Goal: Use online tool/utility: Utilize a website feature to perform a specific function

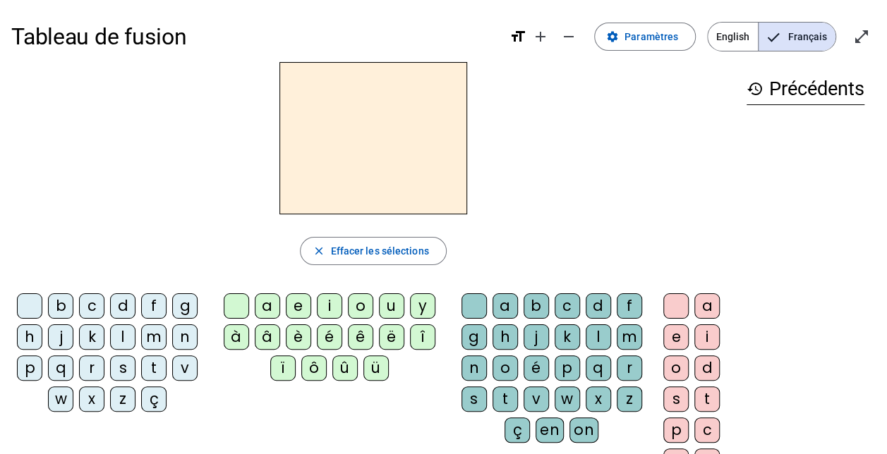
click at [155, 361] on div "t" at bounding box center [153, 368] width 25 height 25
click at [295, 306] on div "e" at bounding box center [298, 305] width 25 height 25
click at [119, 304] on div "d" at bounding box center [122, 305] width 25 height 25
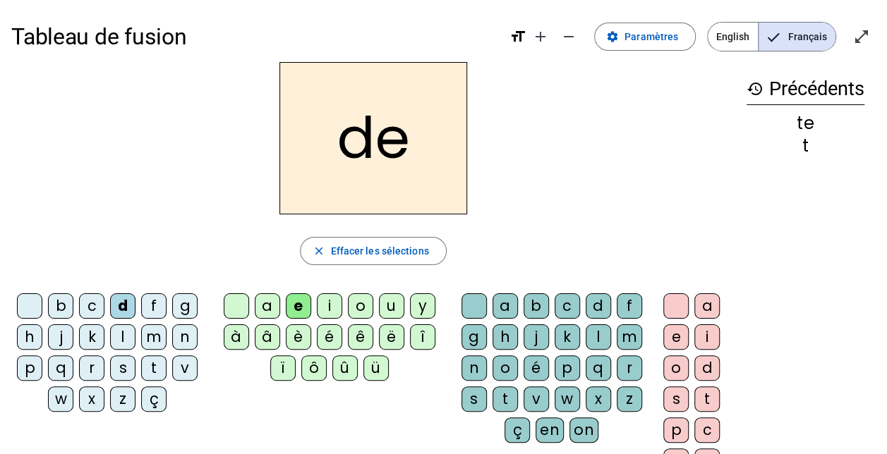
click at [154, 331] on div "m" at bounding box center [153, 336] width 25 height 25
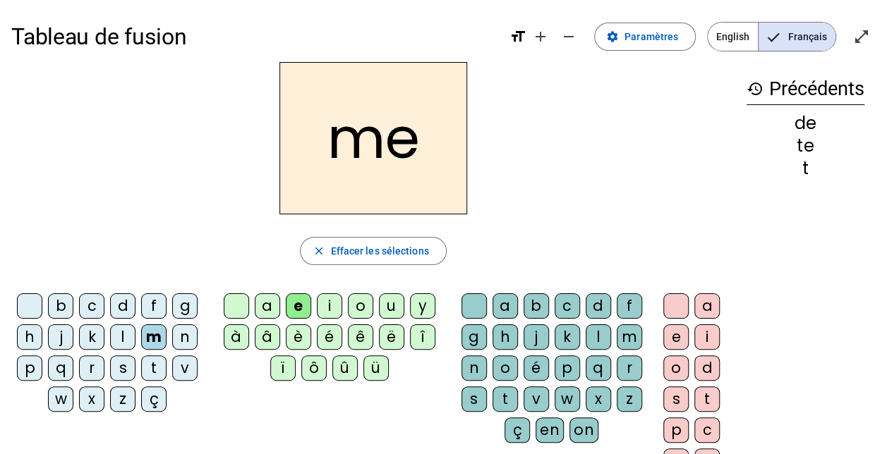
click at [504, 305] on div "a" at bounding box center [504, 305] width 25 height 25
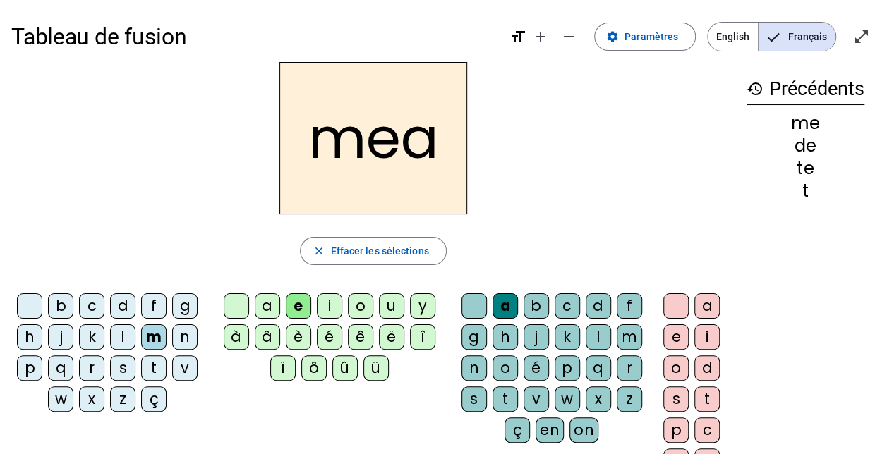
click at [237, 306] on div at bounding box center [236, 305] width 25 height 25
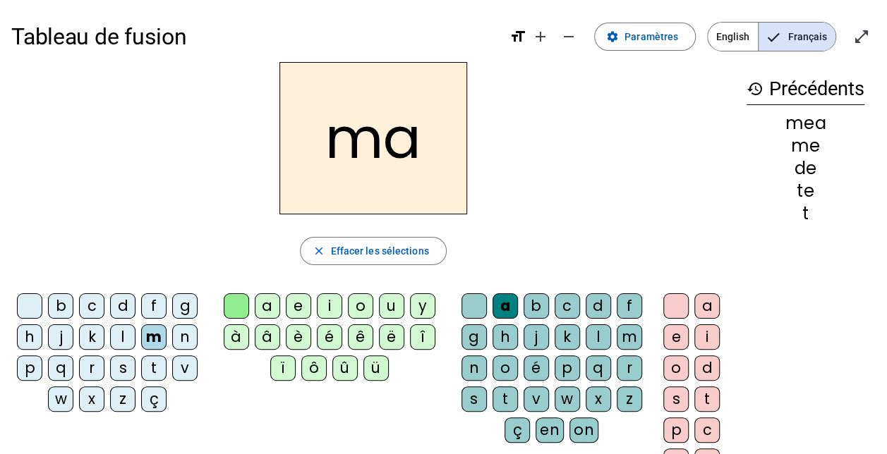
click at [594, 336] on div "l" at bounding box center [597, 336] width 25 height 25
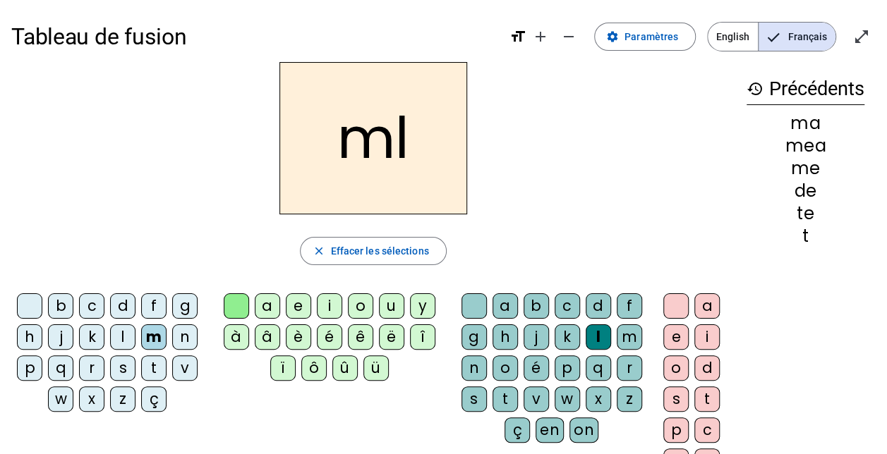
click at [480, 313] on div at bounding box center [473, 305] width 25 height 25
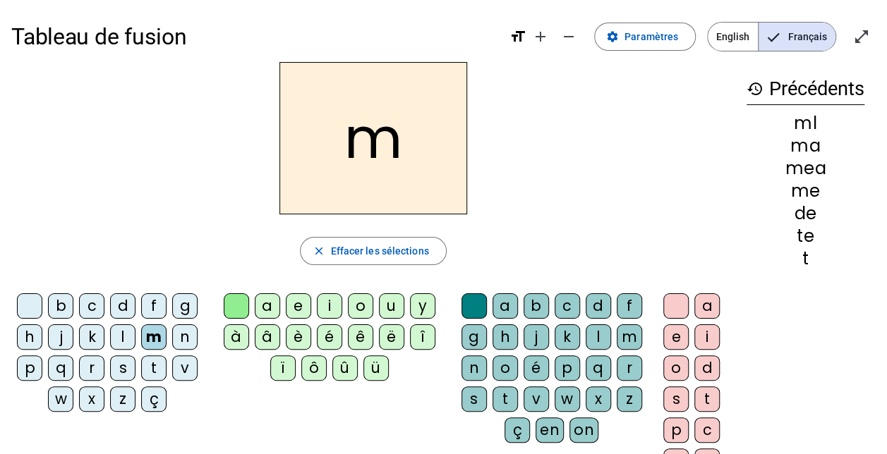
click at [267, 305] on div "a" at bounding box center [267, 305] width 25 height 25
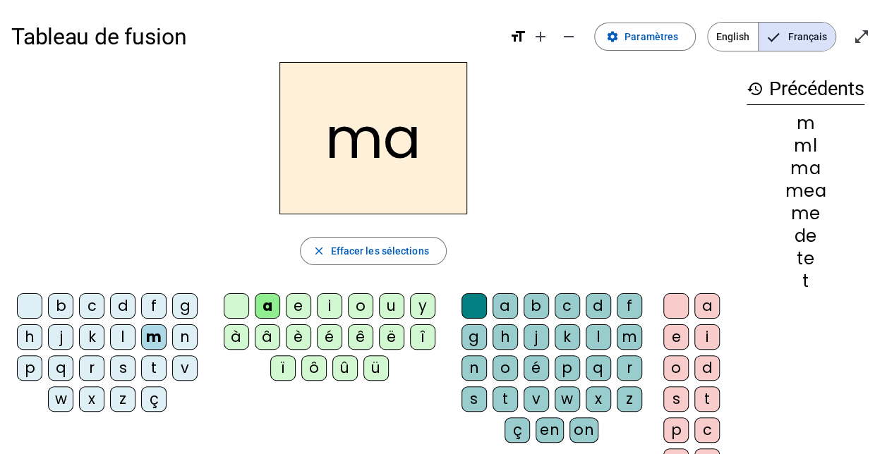
click at [590, 335] on div "l" at bounding box center [597, 336] width 25 height 25
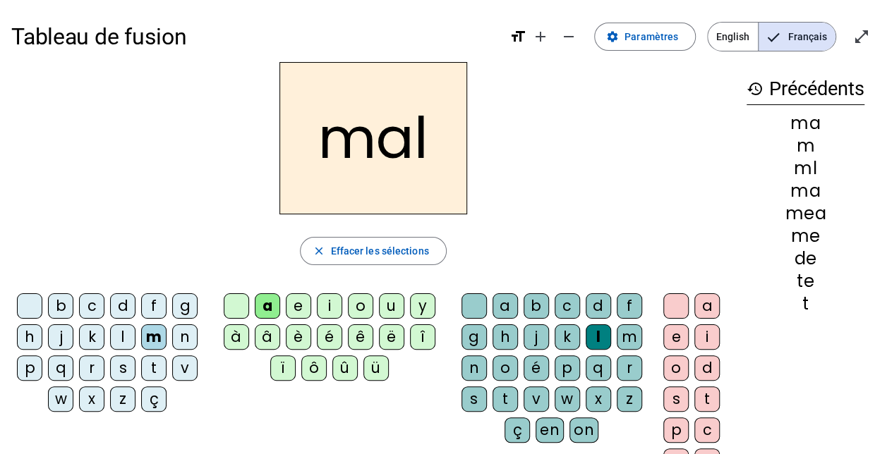
click at [327, 305] on div "i" at bounding box center [329, 305] width 25 height 25
